Goal: Communication & Community: Answer question/provide support

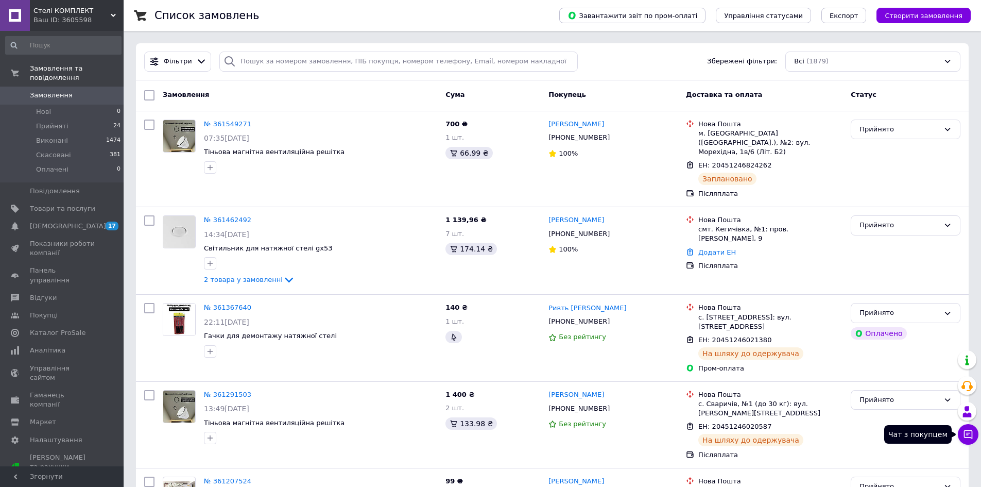
click at [977, 438] on button "Чат з покупцем" at bounding box center [968, 434] width 21 height 21
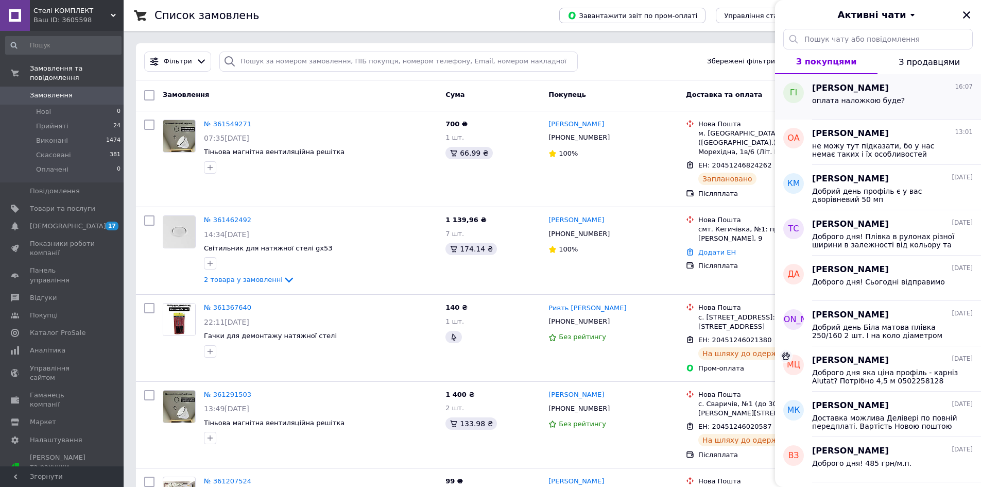
click at [882, 88] on span "[PERSON_NAME]" at bounding box center [850, 88] width 77 height 12
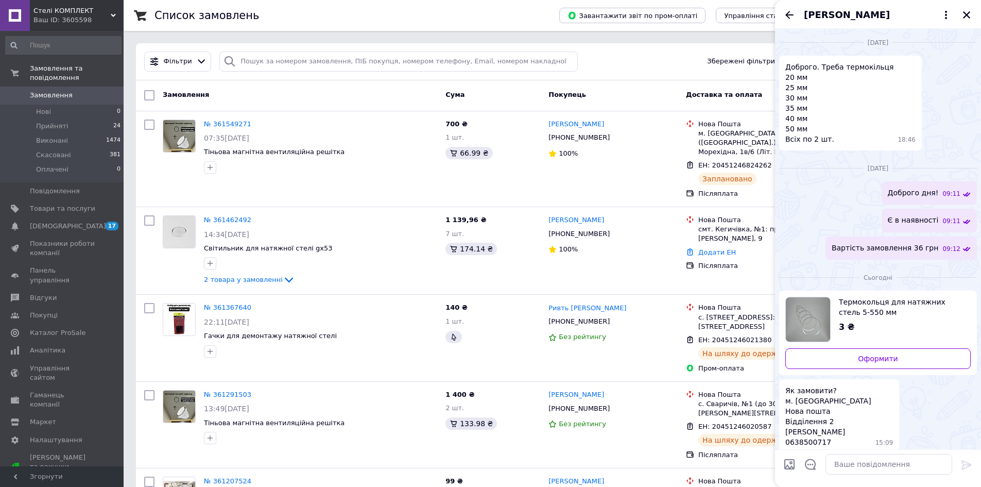
scroll to position [36, 0]
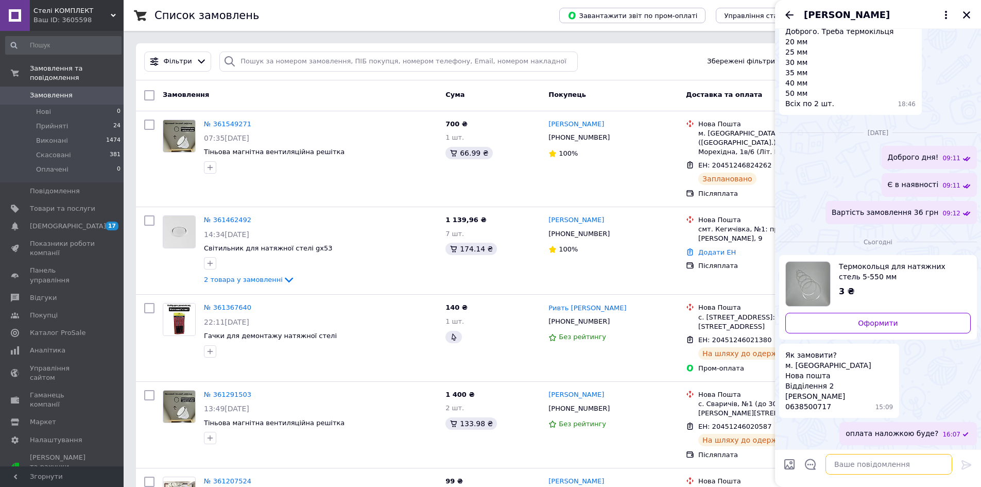
click at [880, 473] on textarea at bounding box center [889, 464] width 127 height 21
type textarea "Відправляємо наложкою"
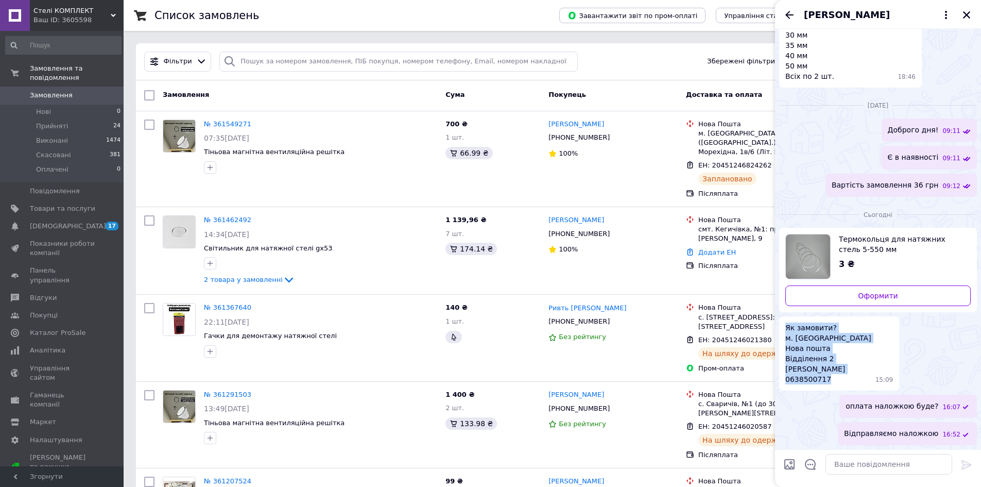
drag, startPoint x: 822, startPoint y: 379, endPoint x: 790, endPoint y: 377, distance: 32.5
click at [780, 384] on div "Як замовити? м. Миргород Нова пошта Відділення 2 [PERSON_NAME] 0638500717 15:09" at bounding box center [839, 353] width 120 height 74
click at [834, 387] on div "Як замовити? м. Миргород Нова пошта Відділення 2 [PERSON_NAME] 0638500717 15:09" at bounding box center [839, 353] width 120 height 74
drag, startPoint x: 818, startPoint y: 378, endPoint x: 786, endPoint y: 381, distance: 32.1
click at [786, 381] on span "Як замовити? м. Миргород Нова пошта Відділення 2 [PERSON_NAME] 0638500717" at bounding box center [829, 354] width 86 height 62
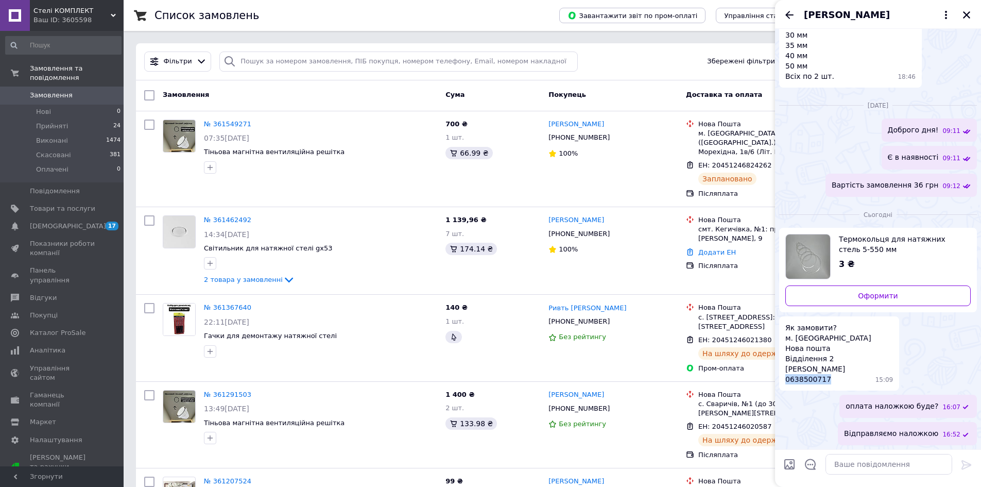
copy span "0638500717"
click at [966, 11] on icon "Закрити" at bounding box center [966, 14] width 9 height 9
